Goal: Use online tool/utility: Utilize a website feature to perform a specific function

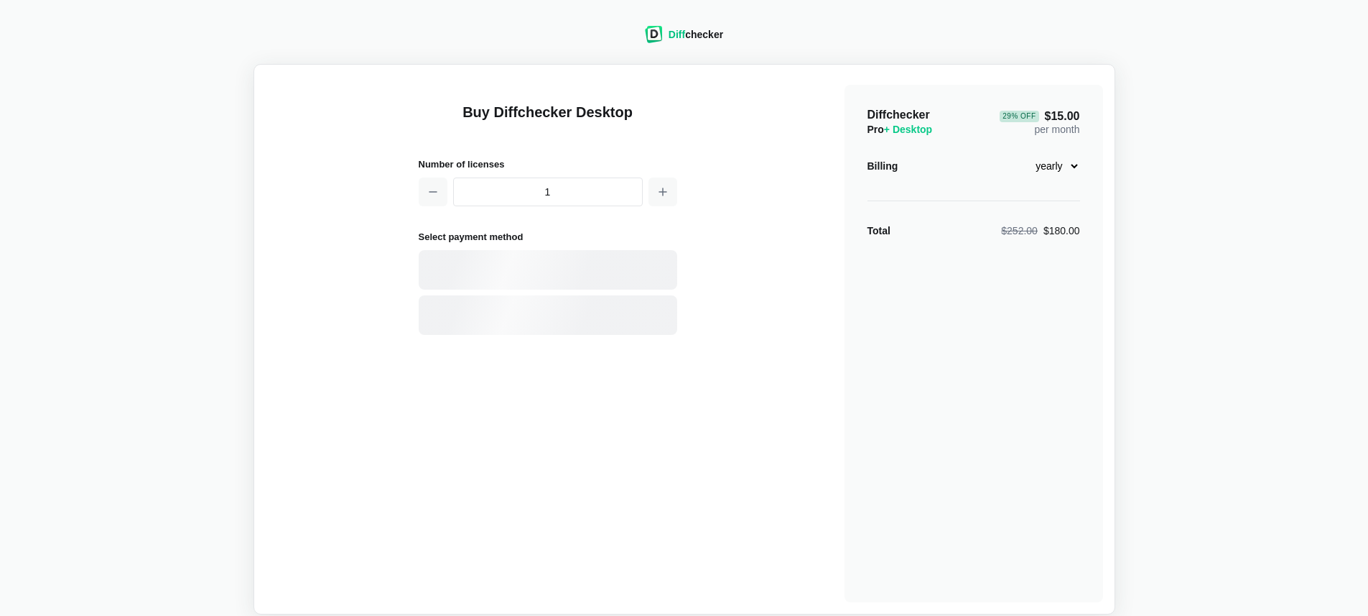
click at [700, 27] on div "Diff checker" at bounding box center [696, 34] width 55 height 14
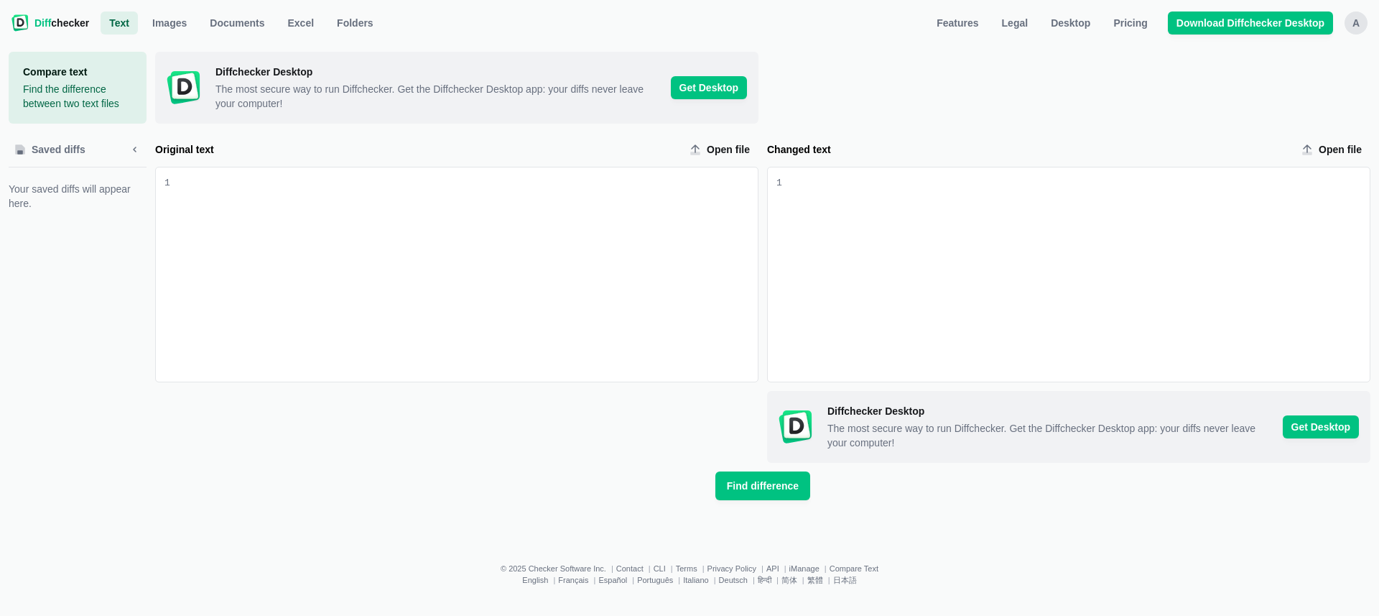
click at [1362, 27] on div "a" at bounding box center [1356, 22] width 23 height 23
click at [1275, 144] on button "Sign out" at bounding box center [1300, 145] width 124 height 23
click at [1179, 21] on span "Sign in" at bounding box center [1171, 23] width 40 height 14
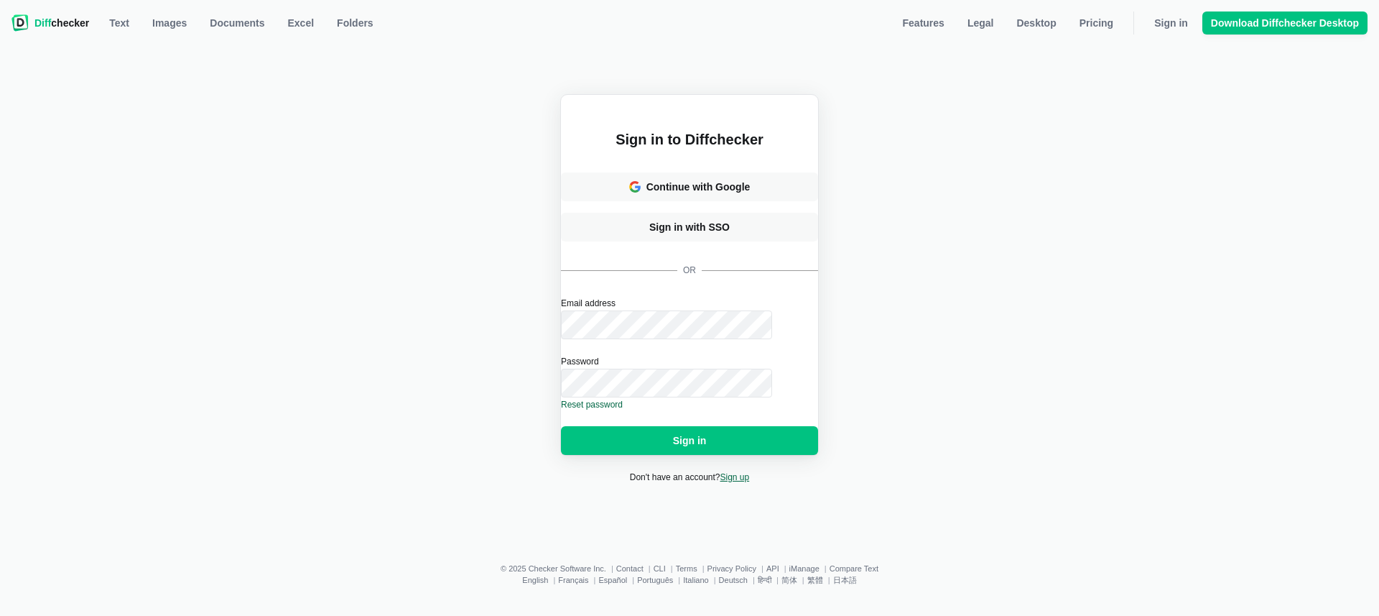
click at [739, 482] on link "Sign up" at bounding box center [734, 477] width 29 height 10
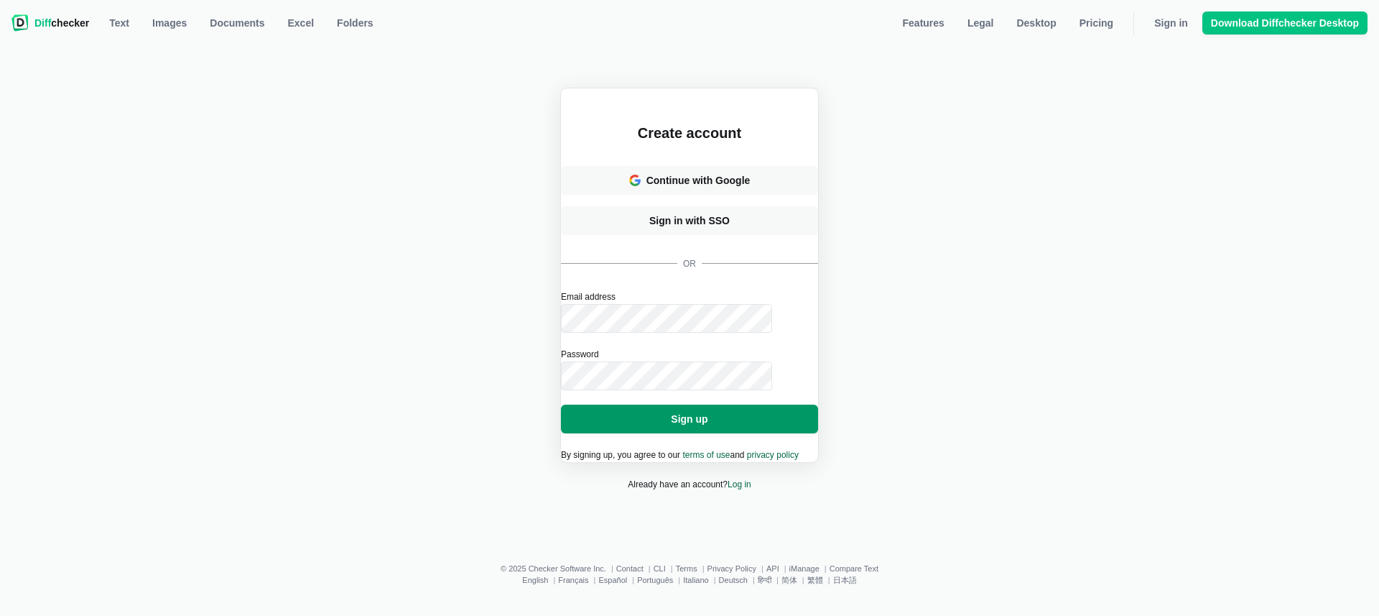
click at [724, 404] on button "Sign up" at bounding box center [689, 418] width 257 height 29
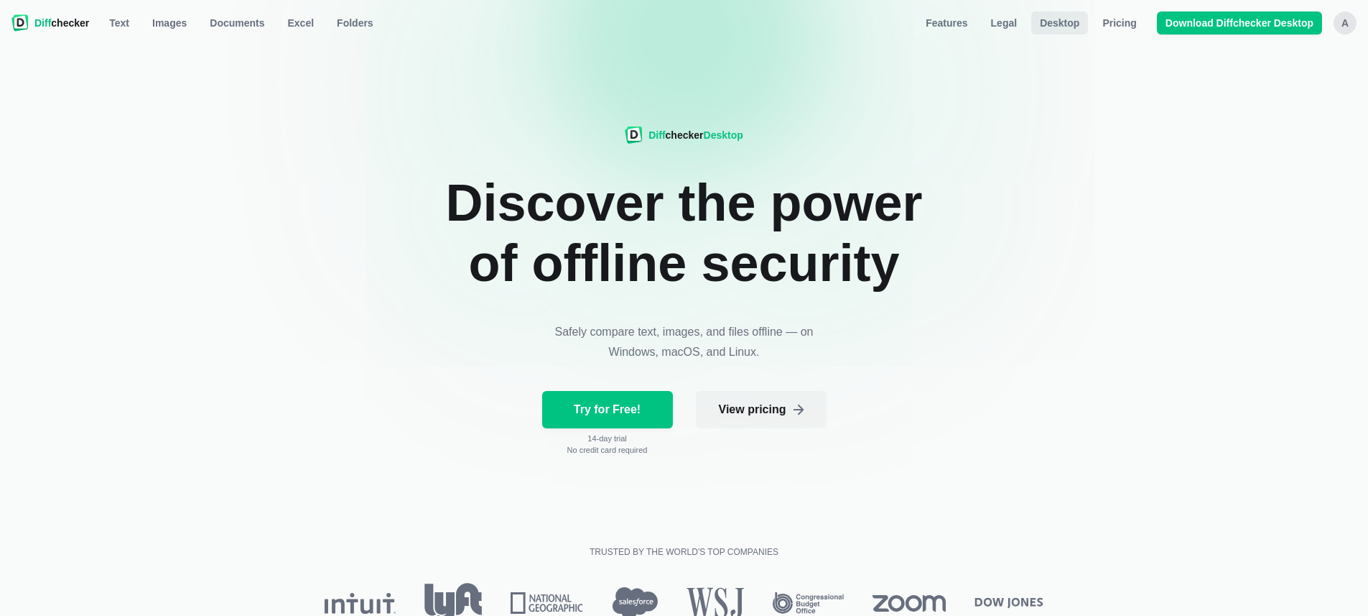
click at [1052, 21] on span "Desktop" at bounding box center [1059, 23] width 45 height 14
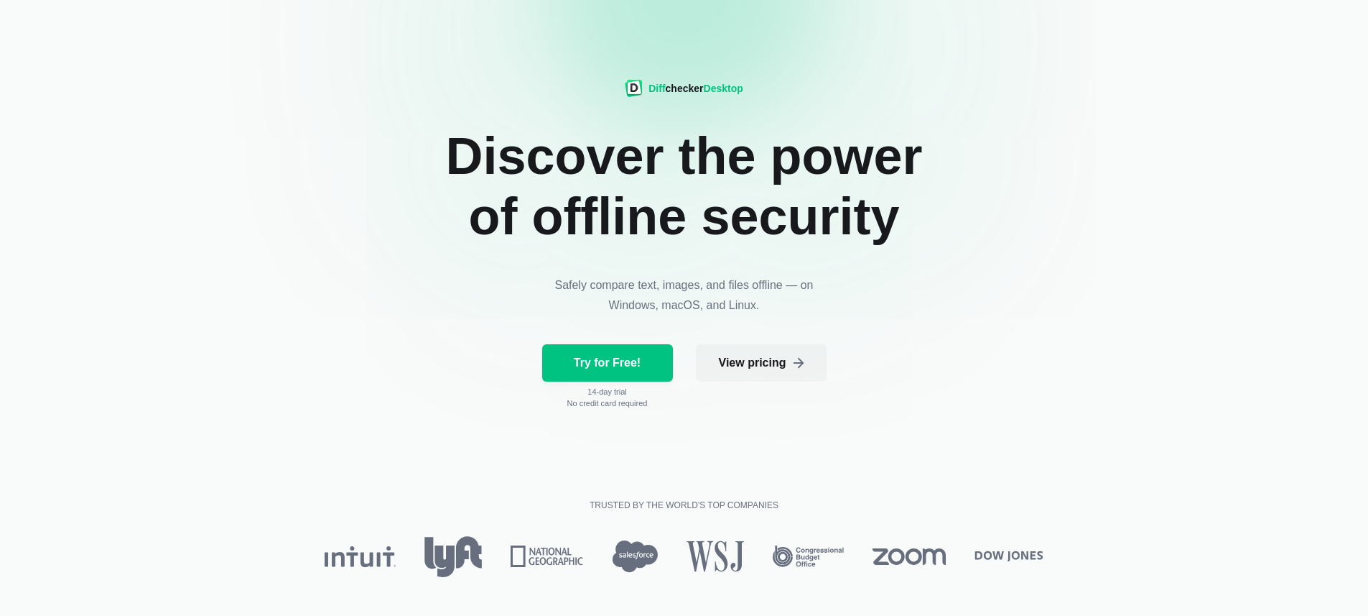
scroll to position [46, 0]
click at [618, 355] on link "Try for Free!" at bounding box center [607, 363] width 131 height 37
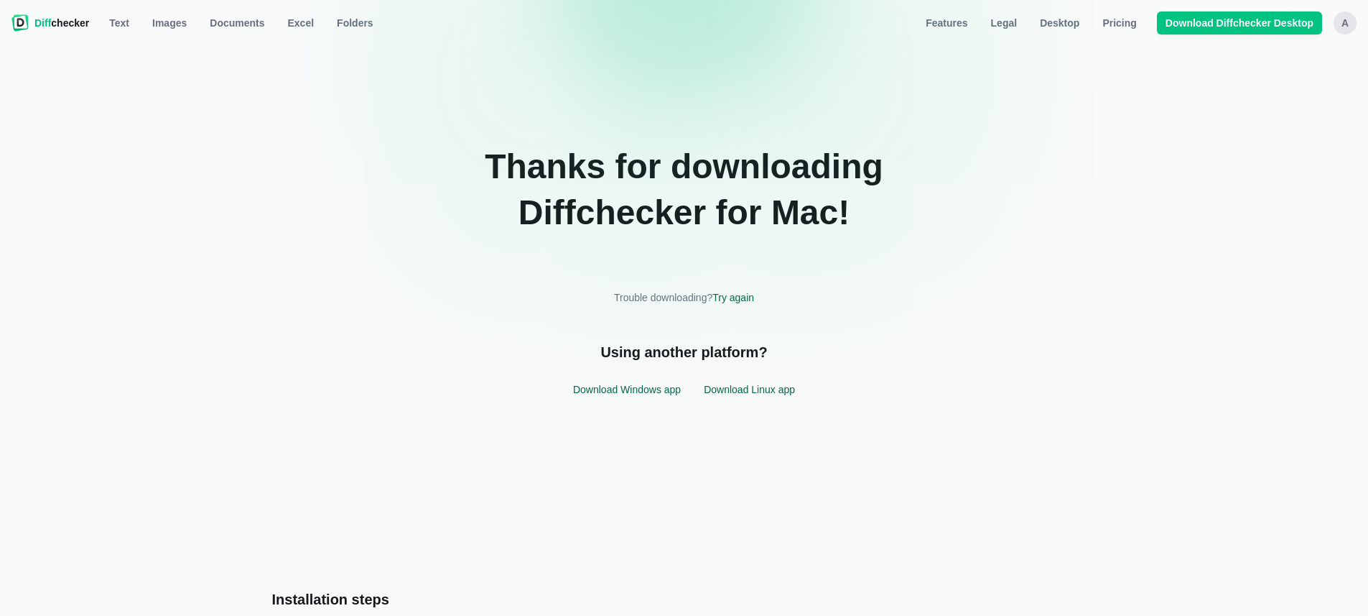
click at [68, 25] on span "Diff checker" at bounding box center [61, 23] width 55 height 14
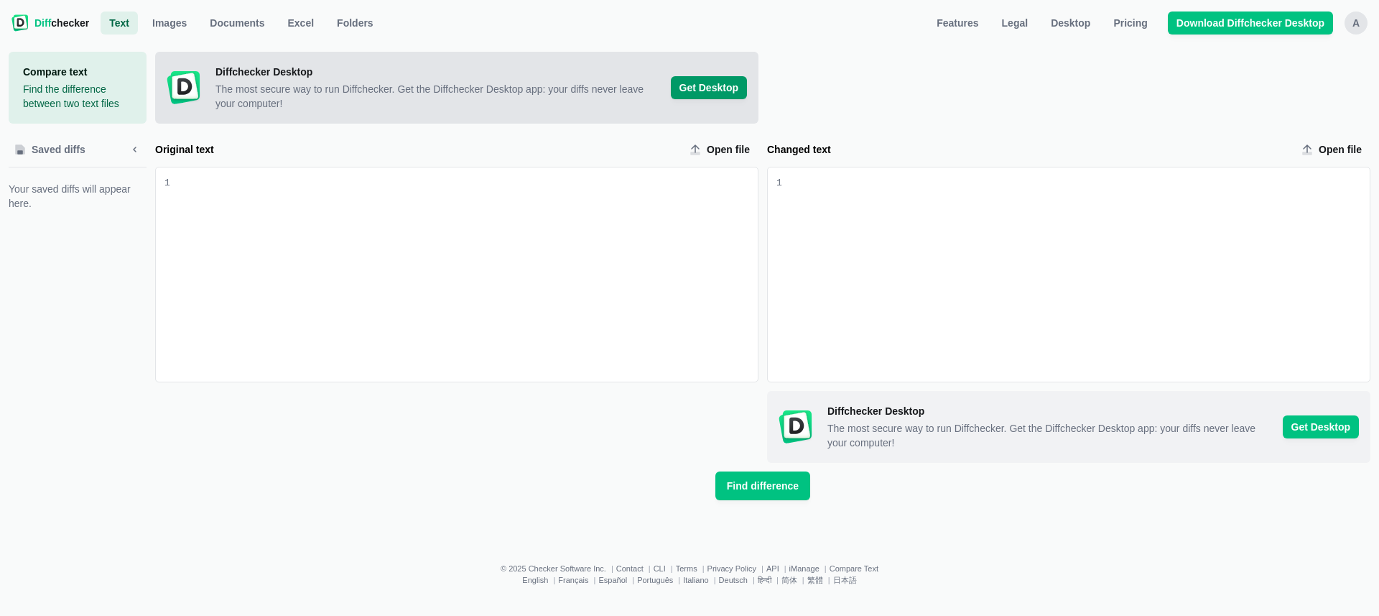
click at [712, 93] on span "Get Desktop" at bounding box center [709, 87] width 76 height 23
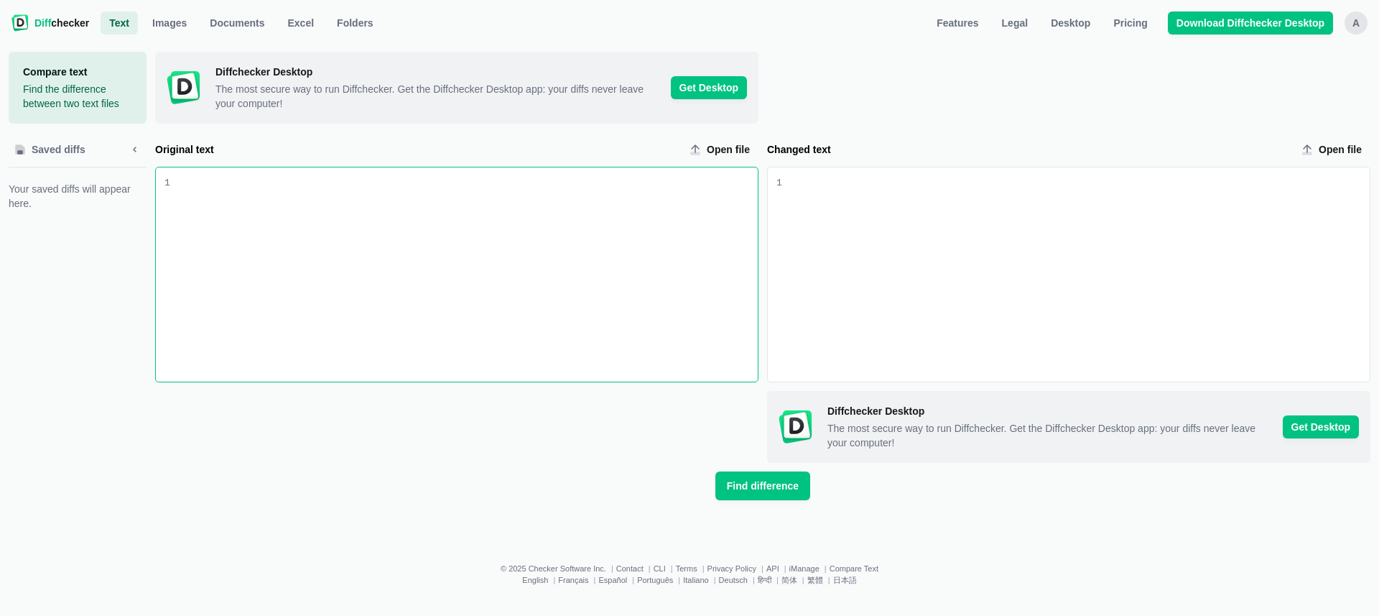
click at [402, 210] on div "Original text input" at bounding box center [464, 274] width 588 height 214
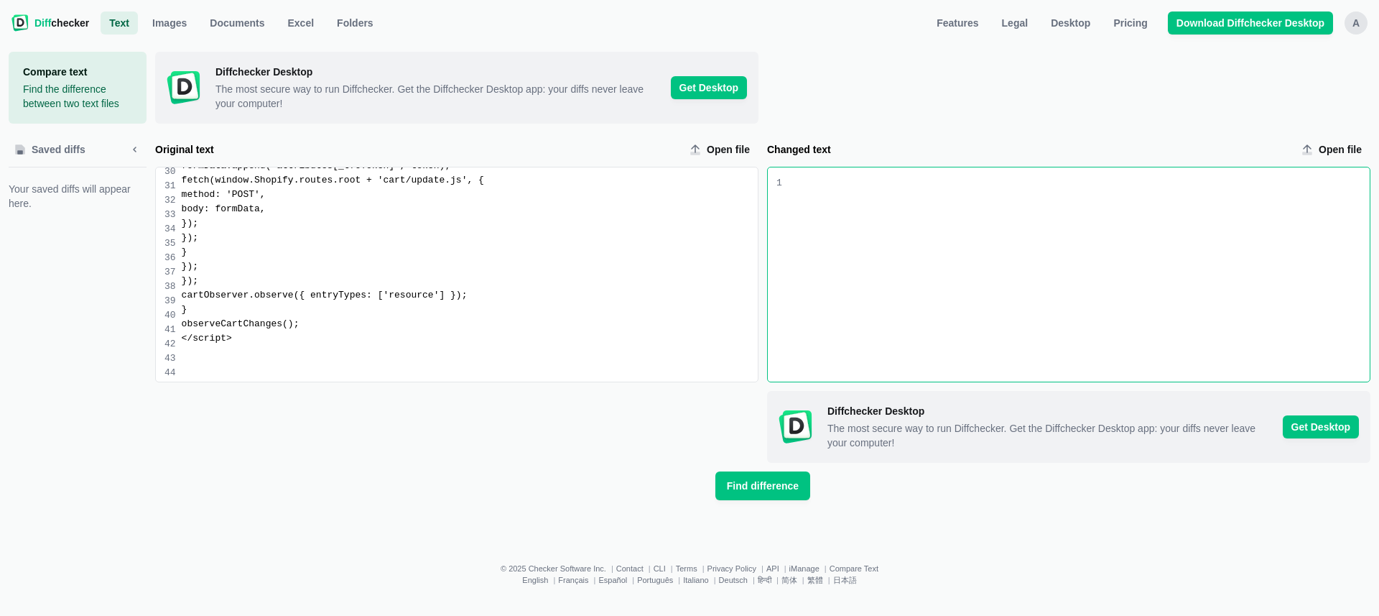
click at [890, 215] on div "Changed text input" at bounding box center [1076, 274] width 588 height 214
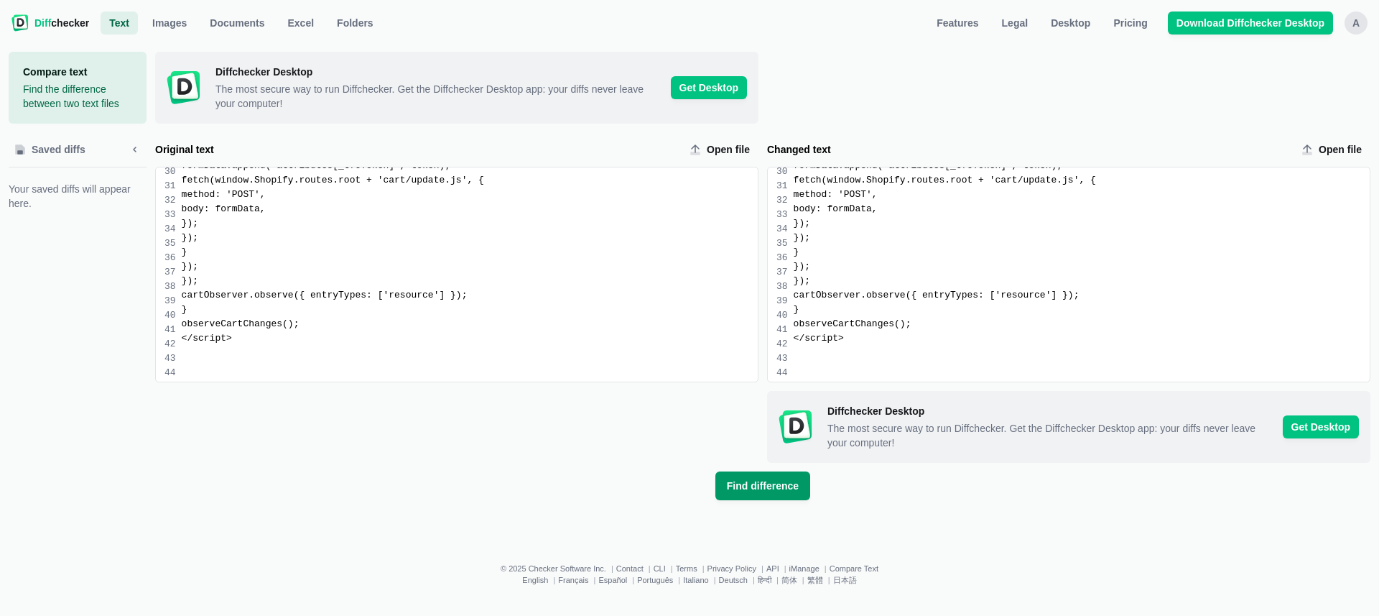
click at [765, 478] on span "Find difference" at bounding box center [763, 485] width 78 height 14
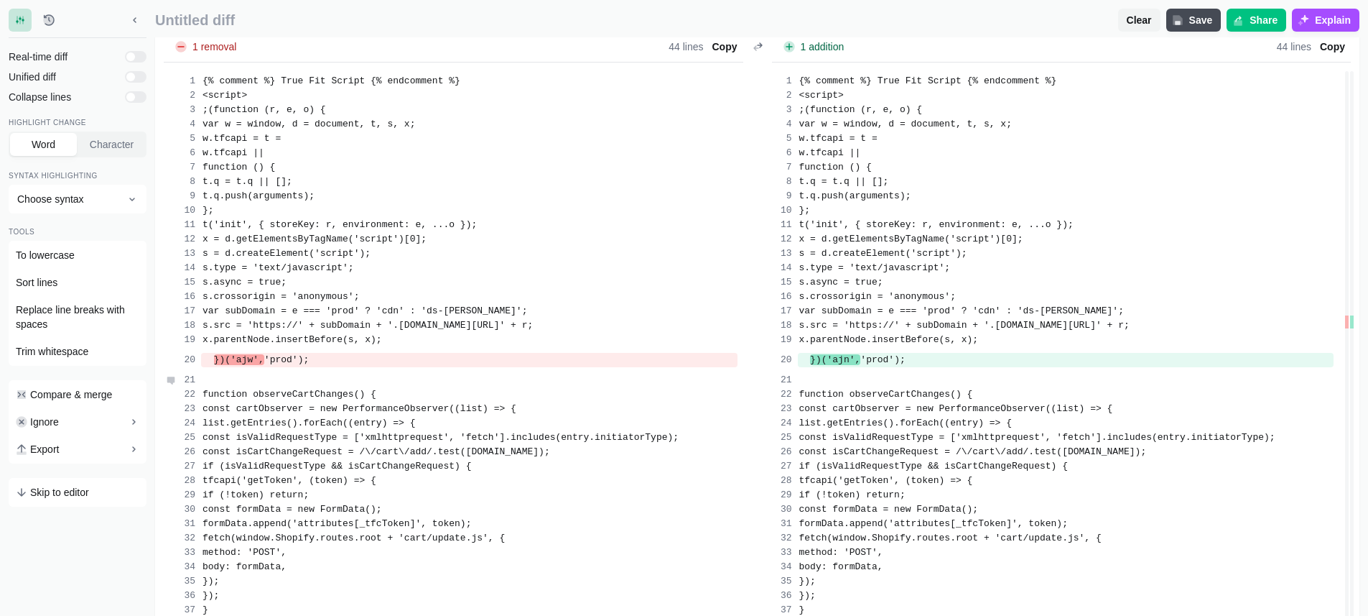
scroll to position [219, 0]
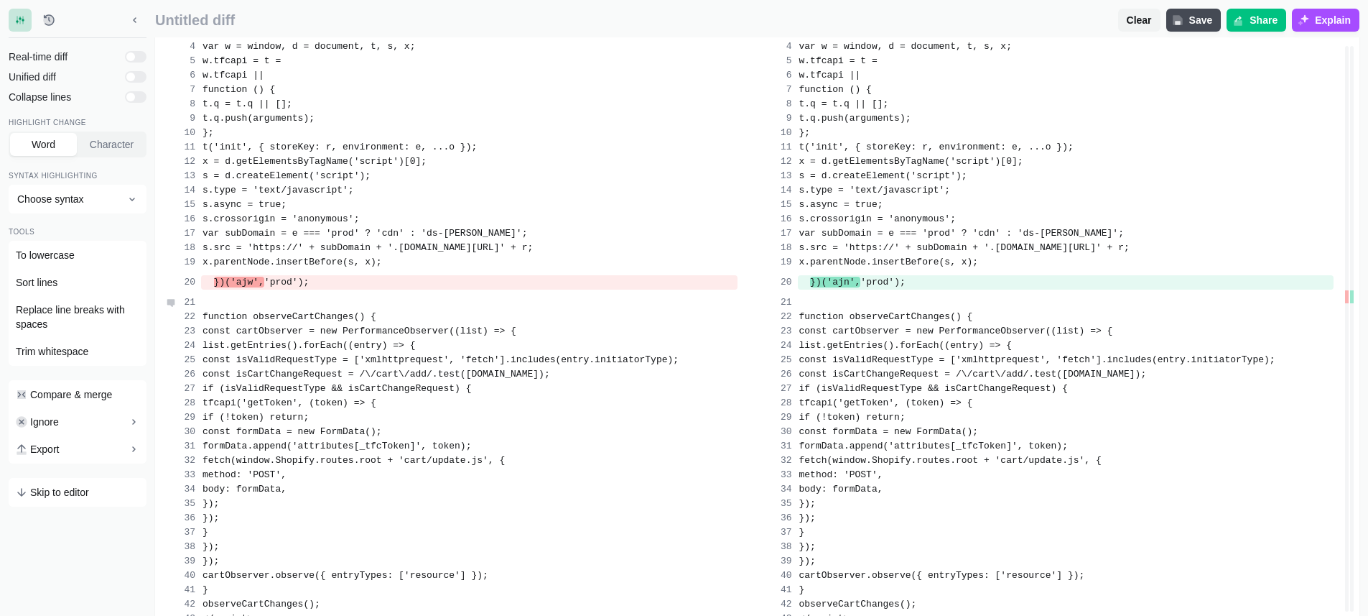
click at [427, 310] on div at bounding box center [469, 302] width 537 height 14
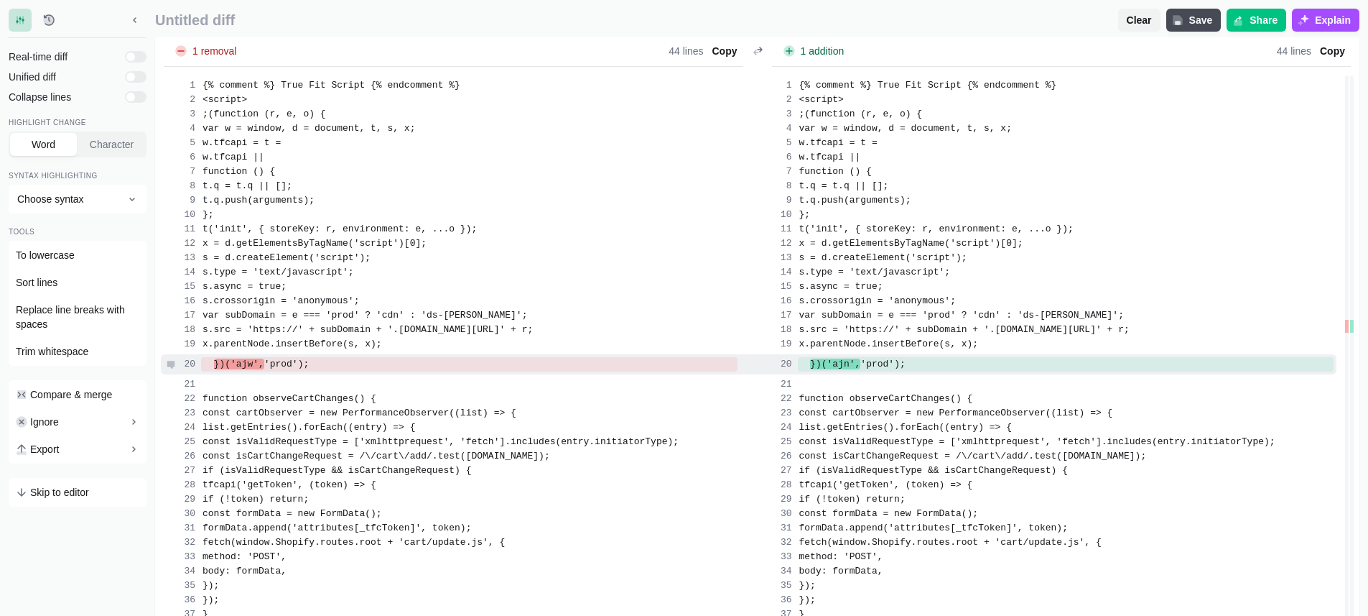
scroll to position [122, 0]
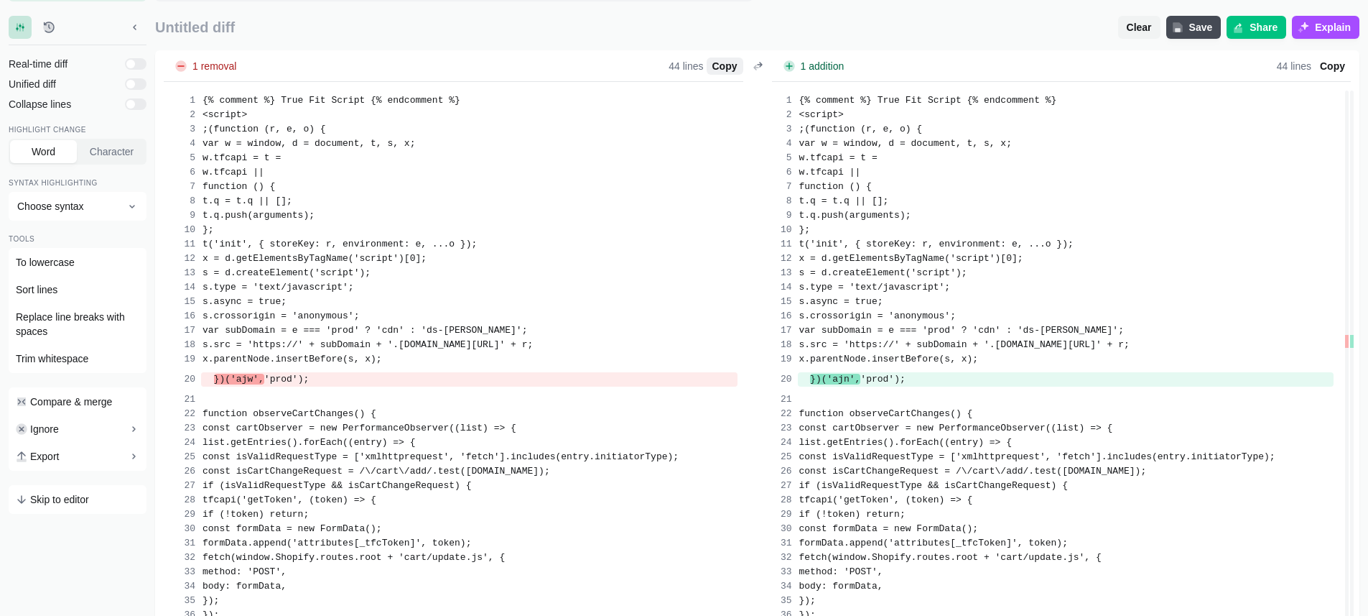
click at [715, 71] on span "Copy" at bounding box center [725, 66] width 31 height 14
